Goal: Task Accomplishment & Management: Use online tool/utility

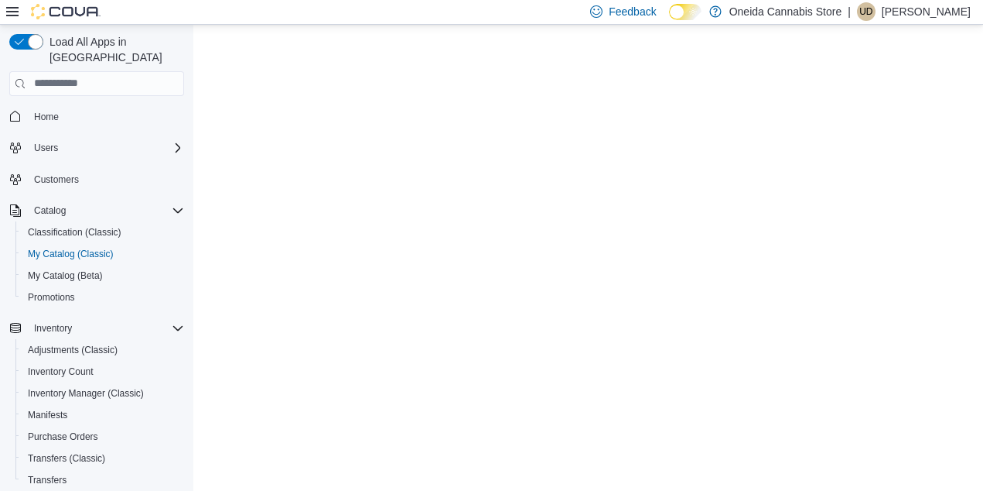
select select "**********"
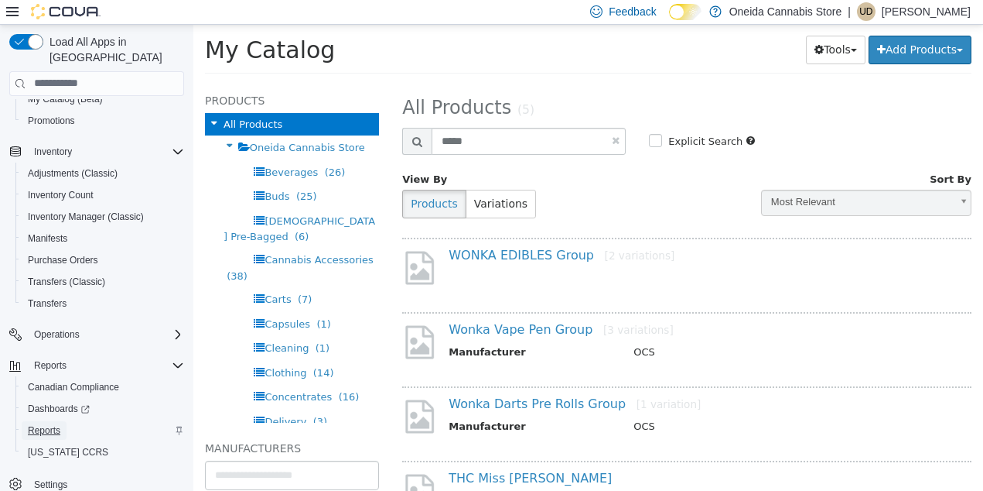
click at [50, 424] on span "Reports" at bounding box center [44, 430] width 32 height 12
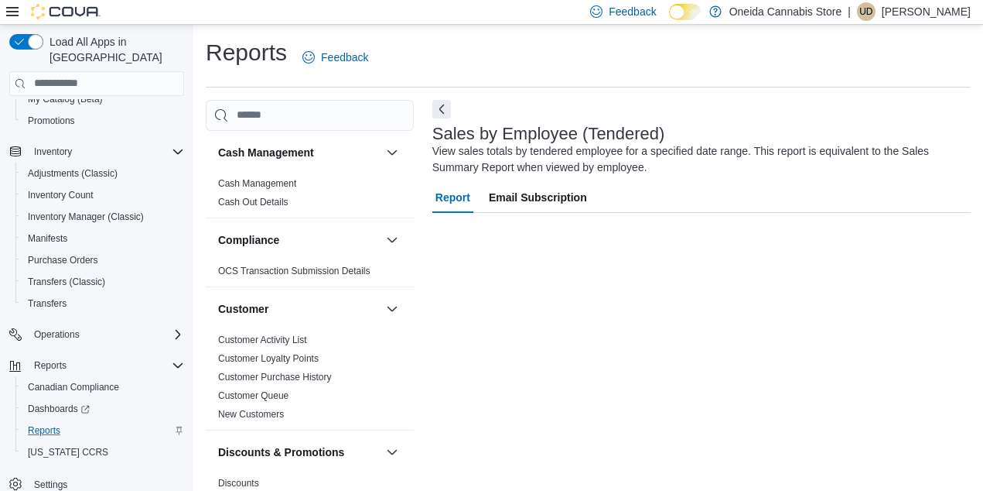
scroll to position [149, 0]
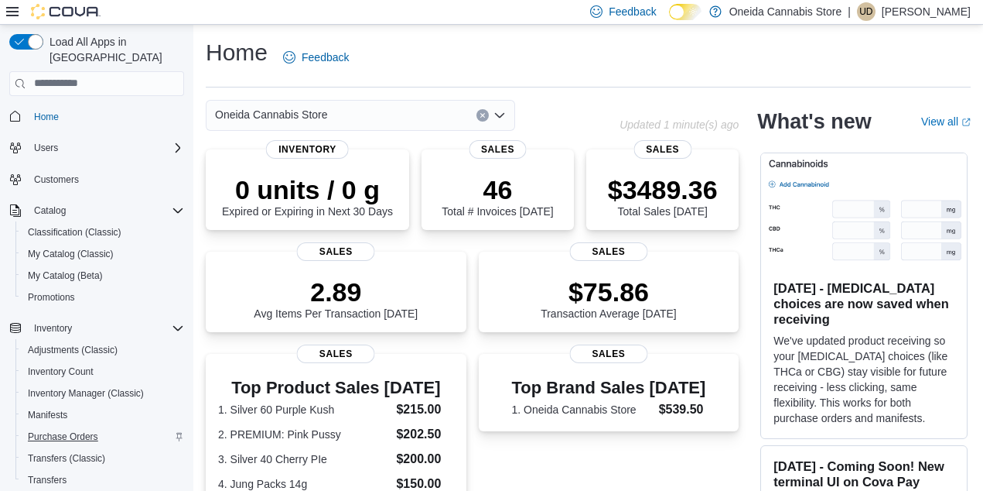
scroll to position [176, 0]
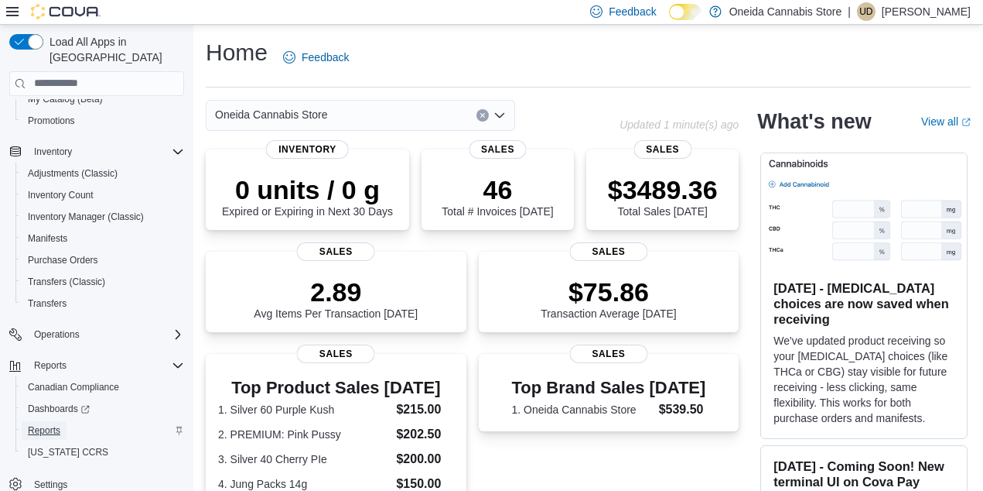
click at [53, 424] on span "Reports" at bounding box center [44, 430] width 32 height 12
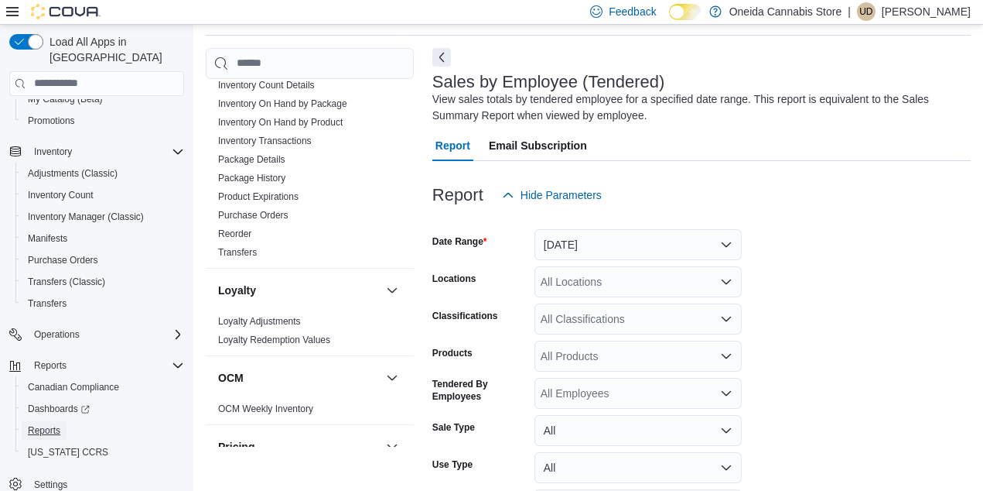
scroll to position [1123, 0]
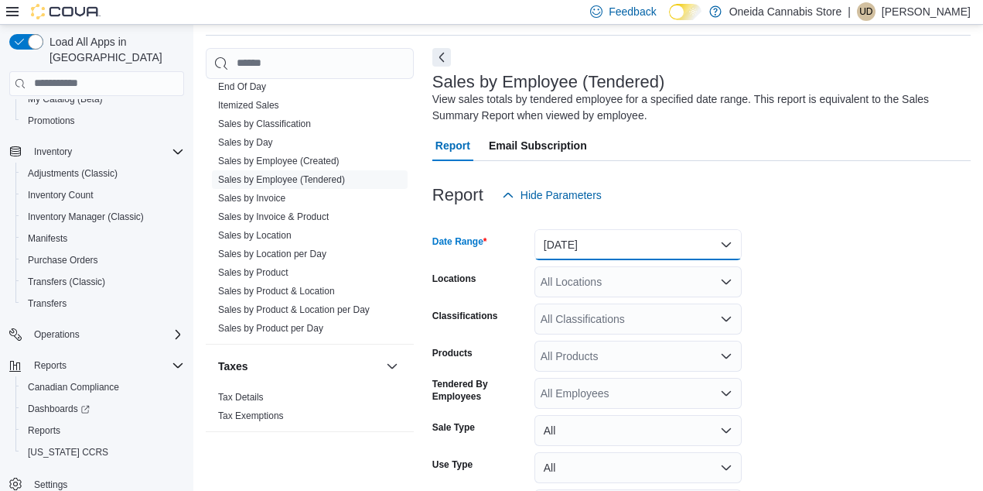
click at [728, 244] on button "Yesterday" at bounding box center [638, 244] width 207 height 31
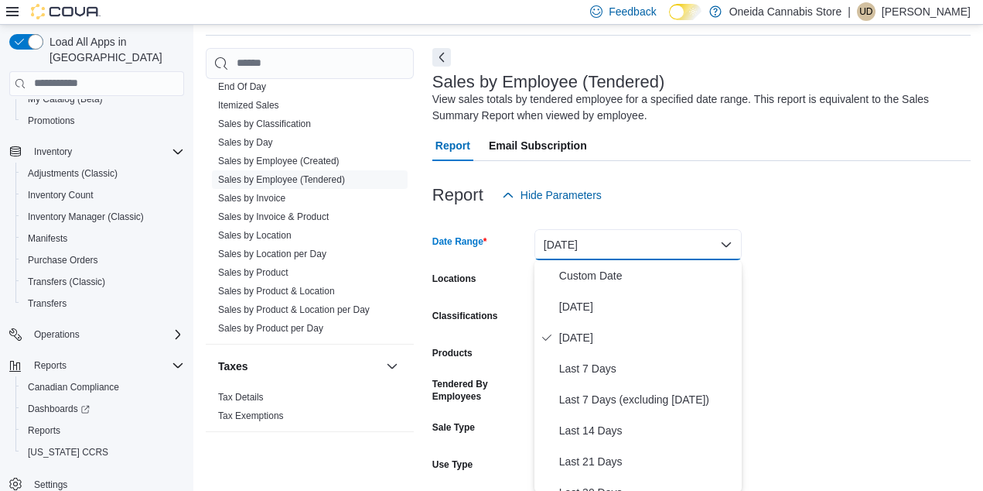
scroll to position [53, 0]
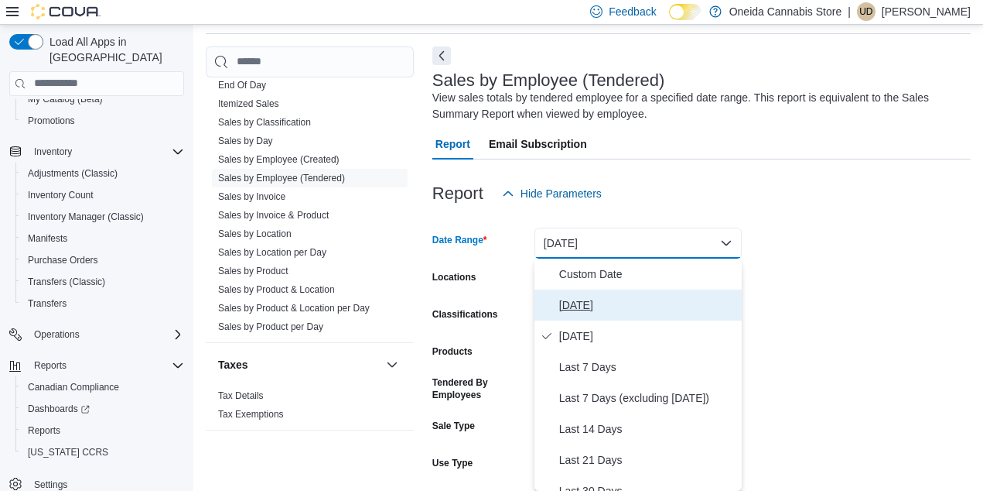
click at [583, 301] on span "Today" at bounding box center [647, 305] width 176 height 19
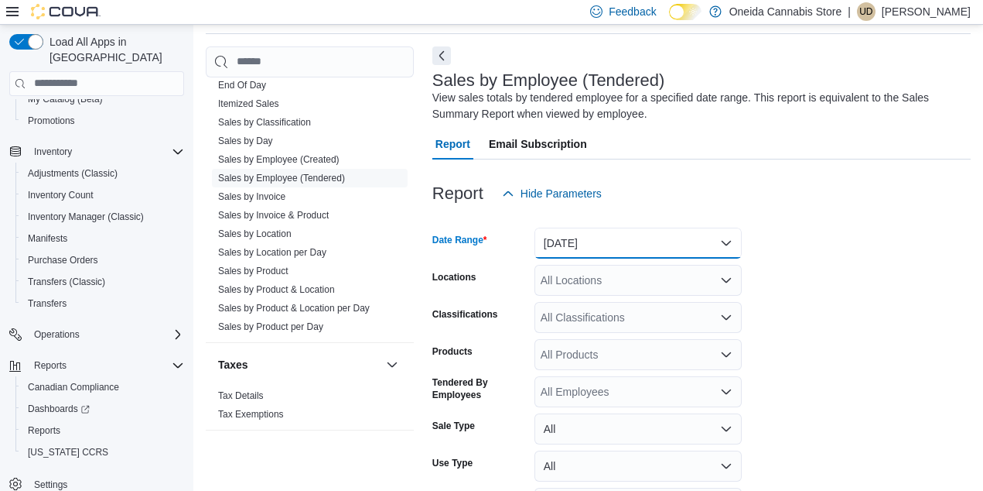
scroll to position [156, 0]
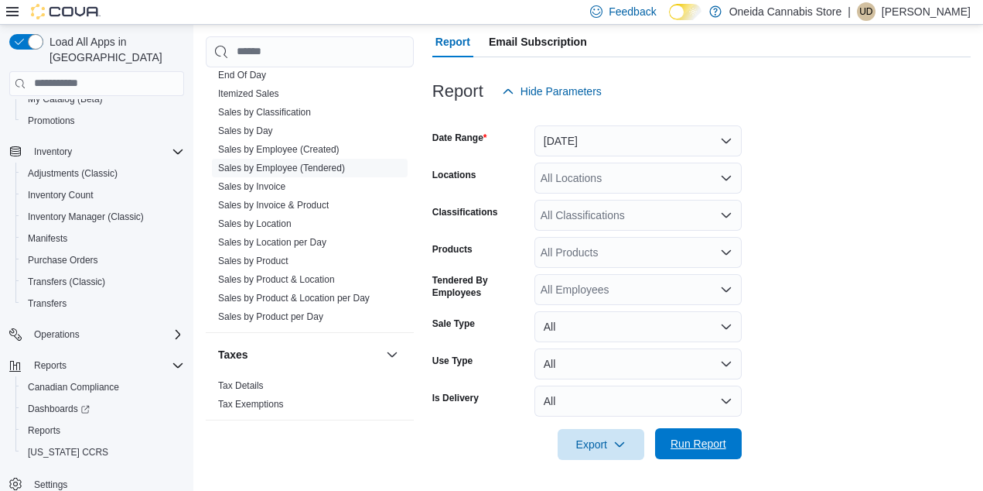
click at [699, 445] on span "Run Report" at bounding box center [699, 443] width 56 height 15
